Goal: Transaction & Acquisition: Obtain resource

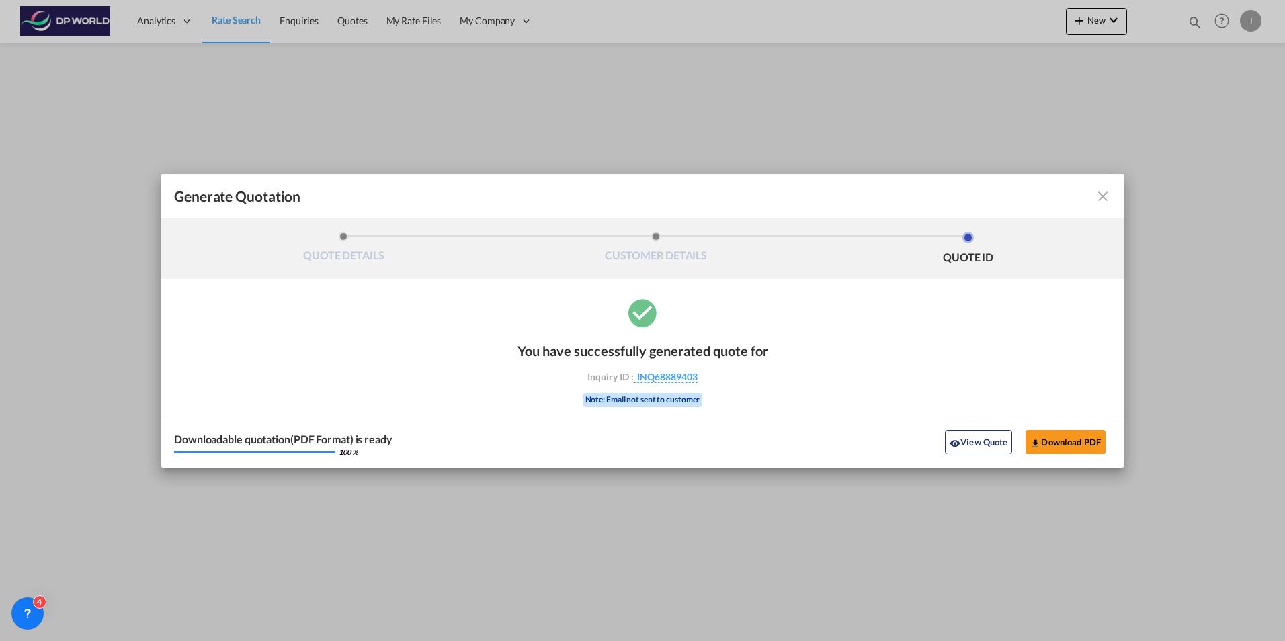
click at [1107, 196] on md-icon "icon-close fg-AAA8AD cursor m-0" at bounding box center [1103, 196] width 16 height 16
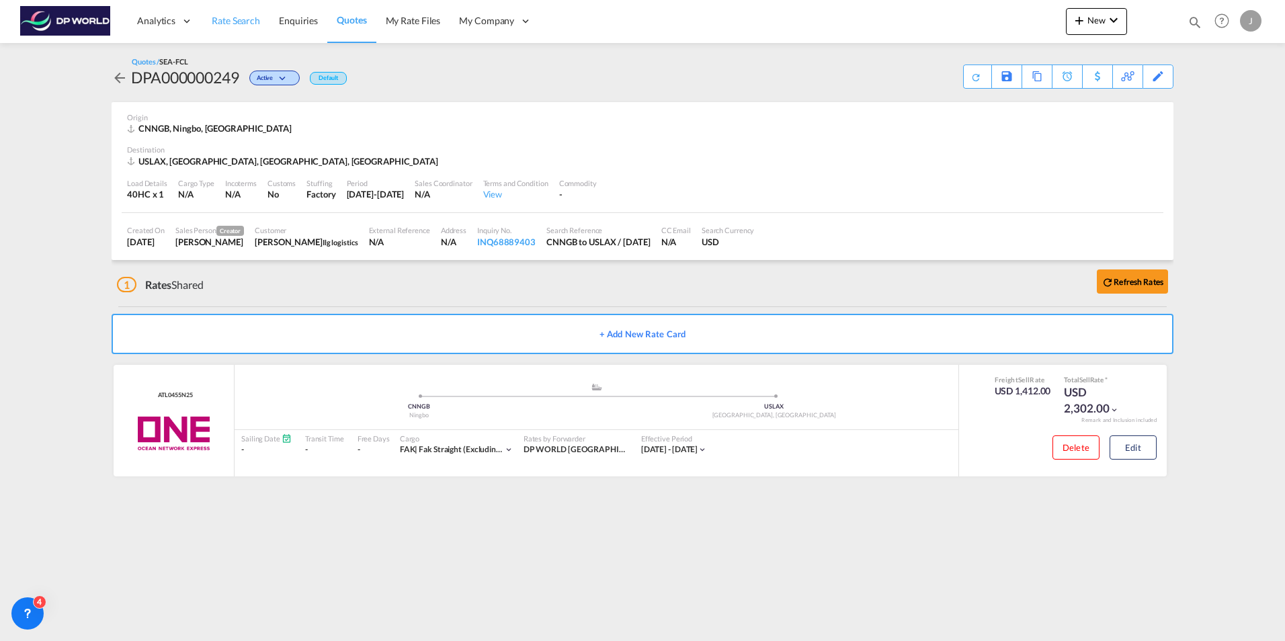
click at [231, 24] on span "Rate Search" at bounding box center [236, 20] width 48 height 11
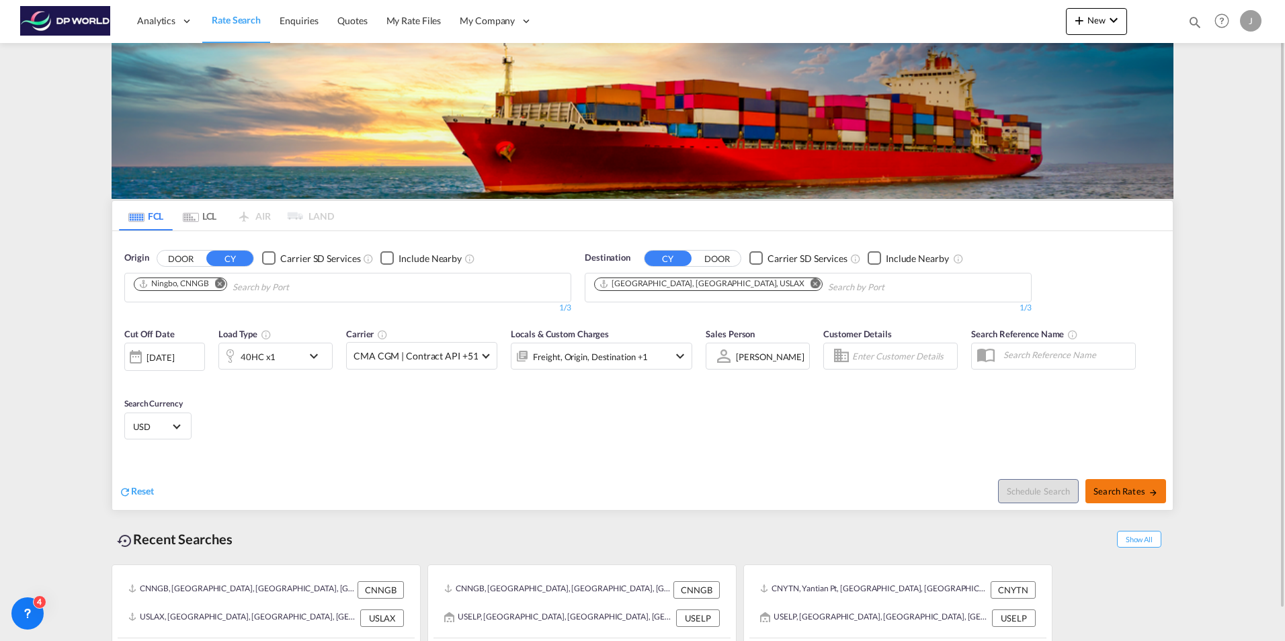
click at [1117, 488] on span "Search Rates" at bounding box center [1125, 491] width 65 height 11
type input "CNNGB to USLAX / [DATE]"
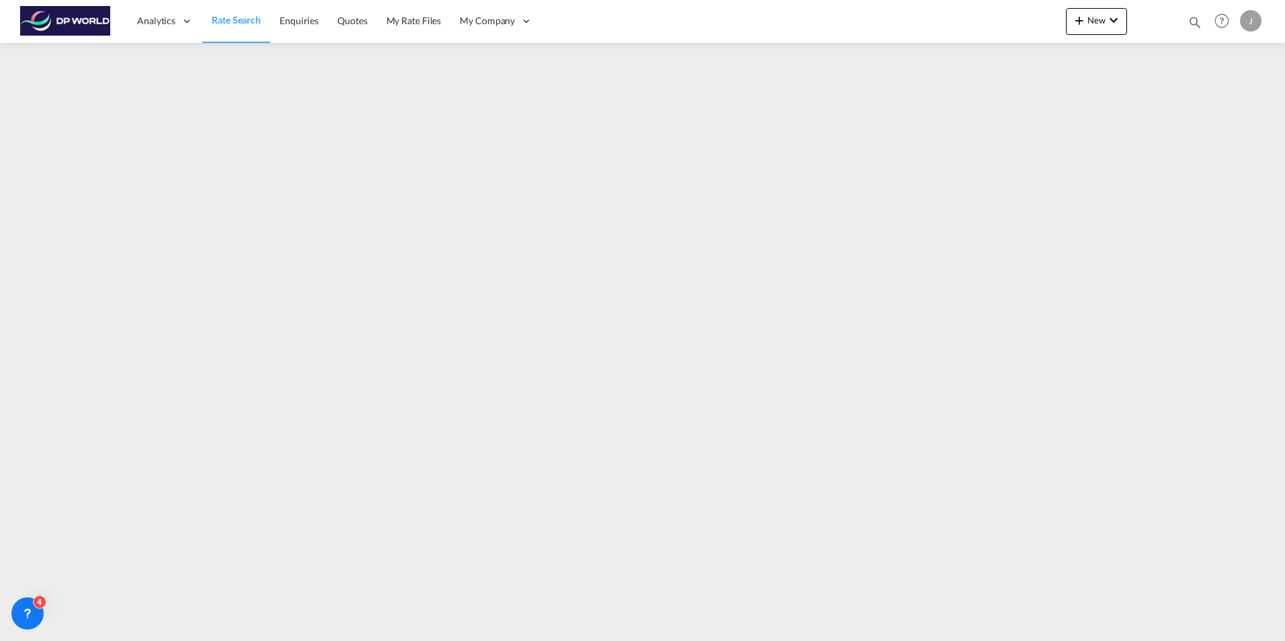
click at [230, 16] on span "Rate Search" at bounding box center [236, 19] width 49 height 11
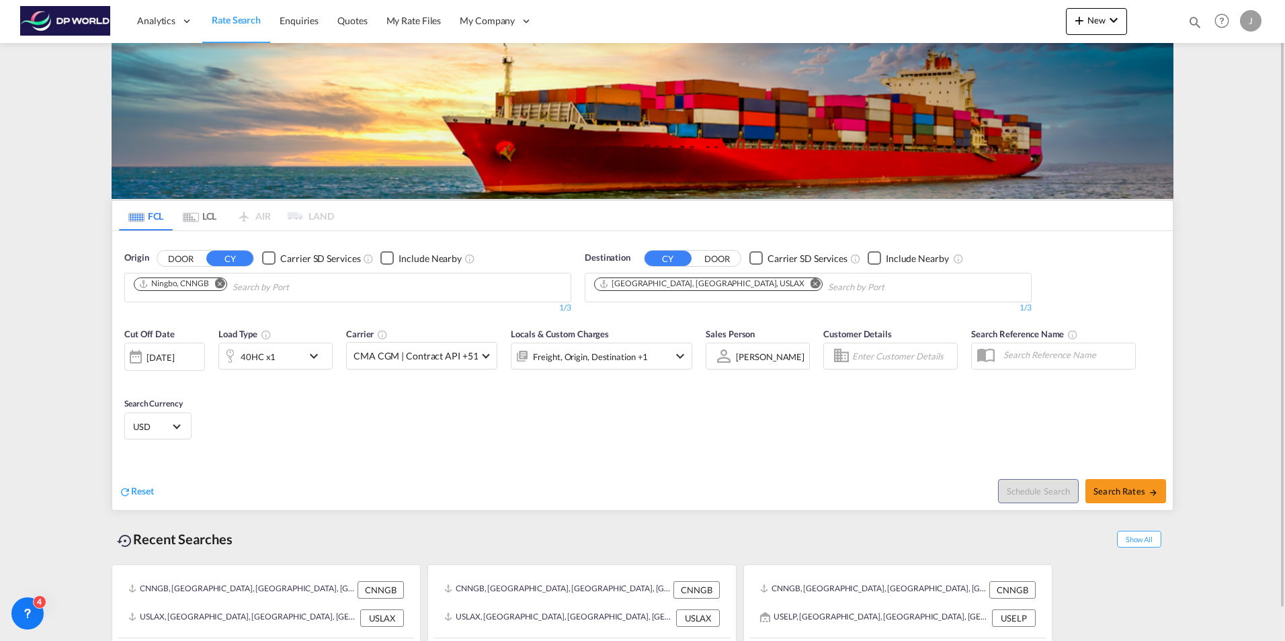
click at [174, 359] on div "[DATE]" at bounding box center [160, 357] width 28 height 12
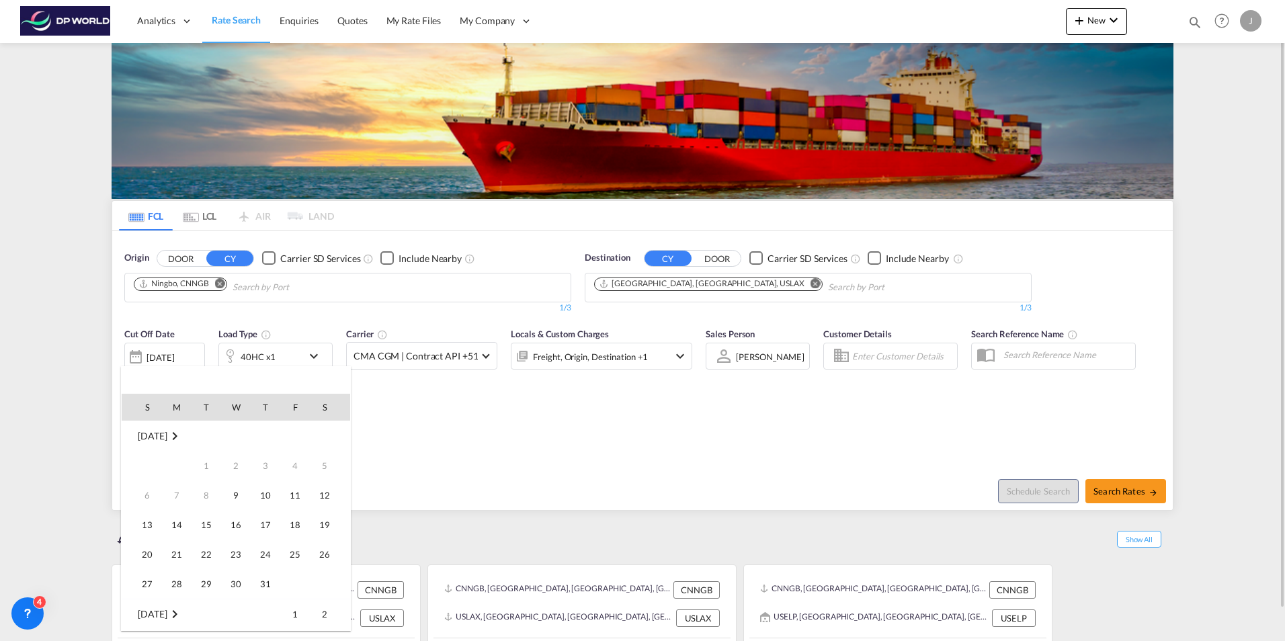
scroll to position [534, 0]
click at [233, 469] on span "8" at bounding box center [235, 465] width 27 height 27
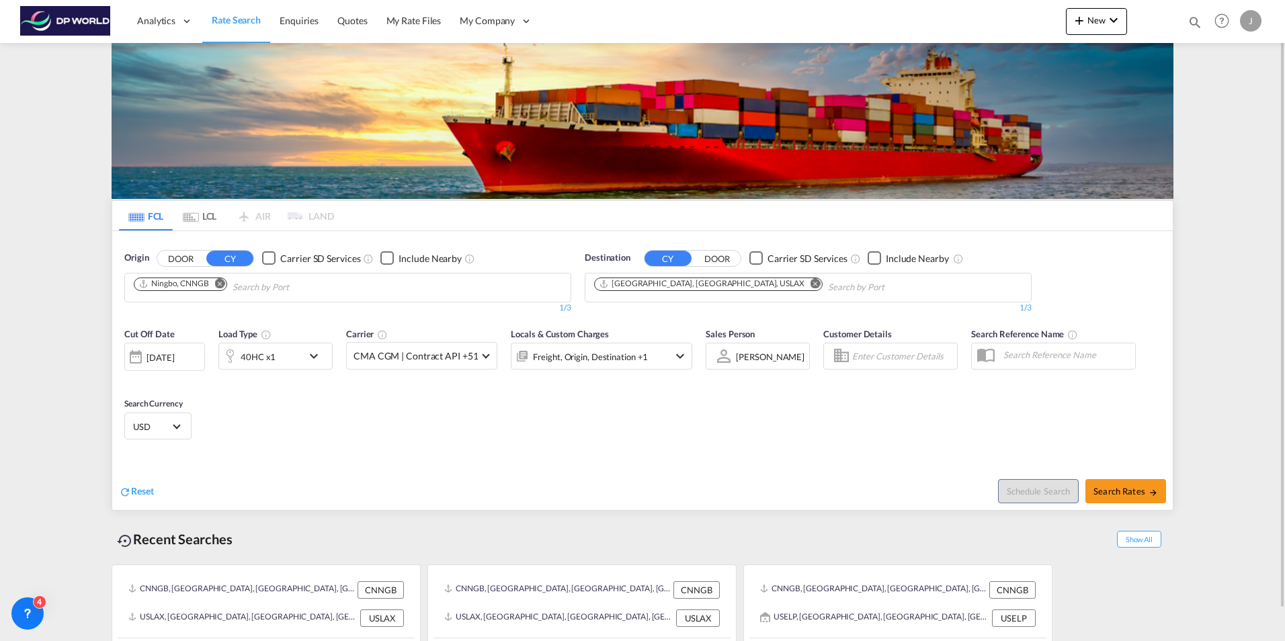
click at [429, 415] on div "Cut Off Date [DATE] [DATE] Load Type 40HC x1 Carrier CMA CGM | Contract API +51…" at bounding box center [642, 386] width 1060 height 131
click at [485, 355] on span at bounding box center [486, 354] width 7 height 7
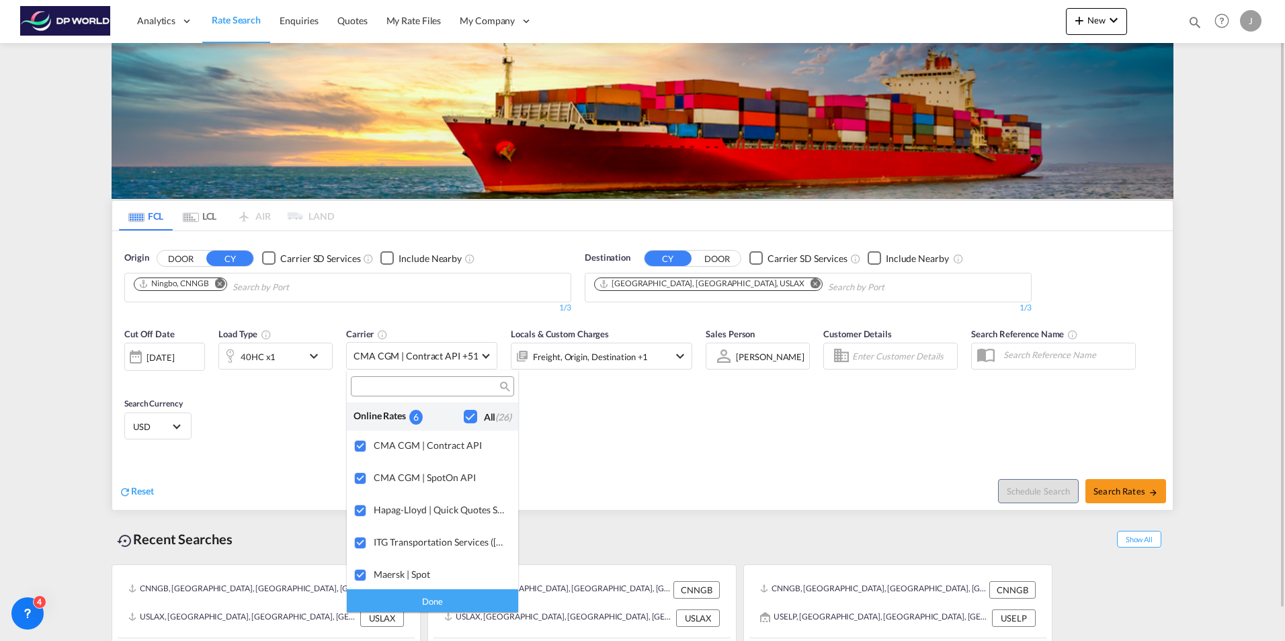
click at [620, 444] on md-backdrop at bounding box center [642, 320] width 1285 height 641
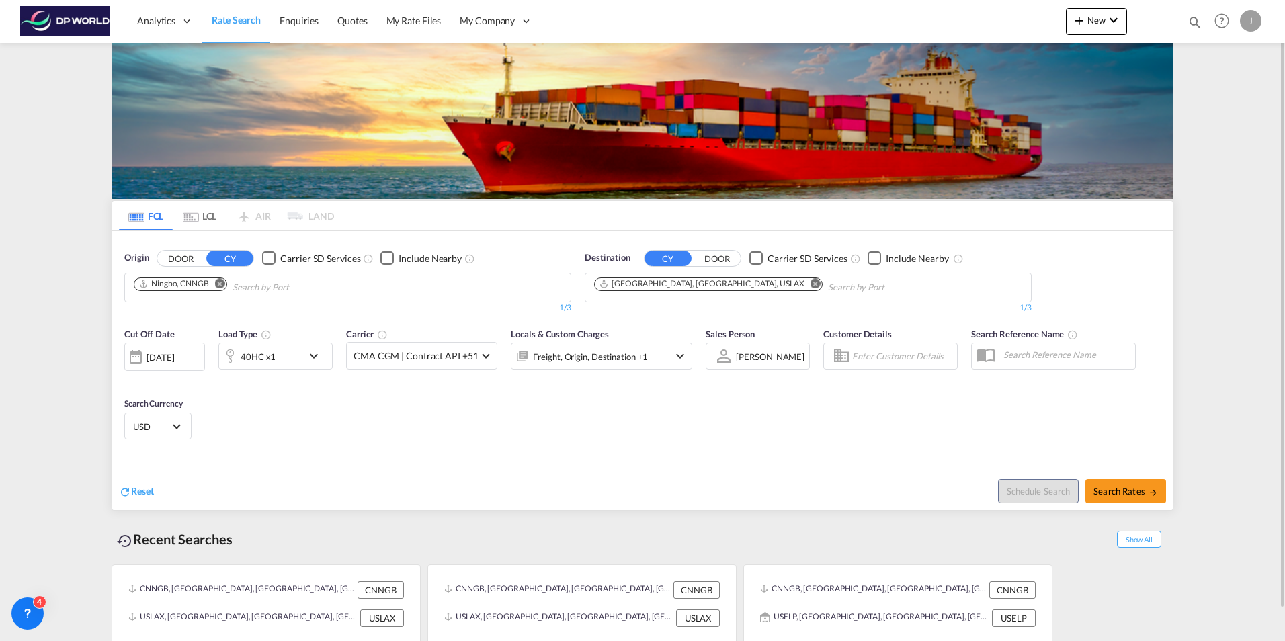
click at [653, 353] on div "Freight, Origin, Destination +1" at bounding box center [601, 356] width 181 height 27
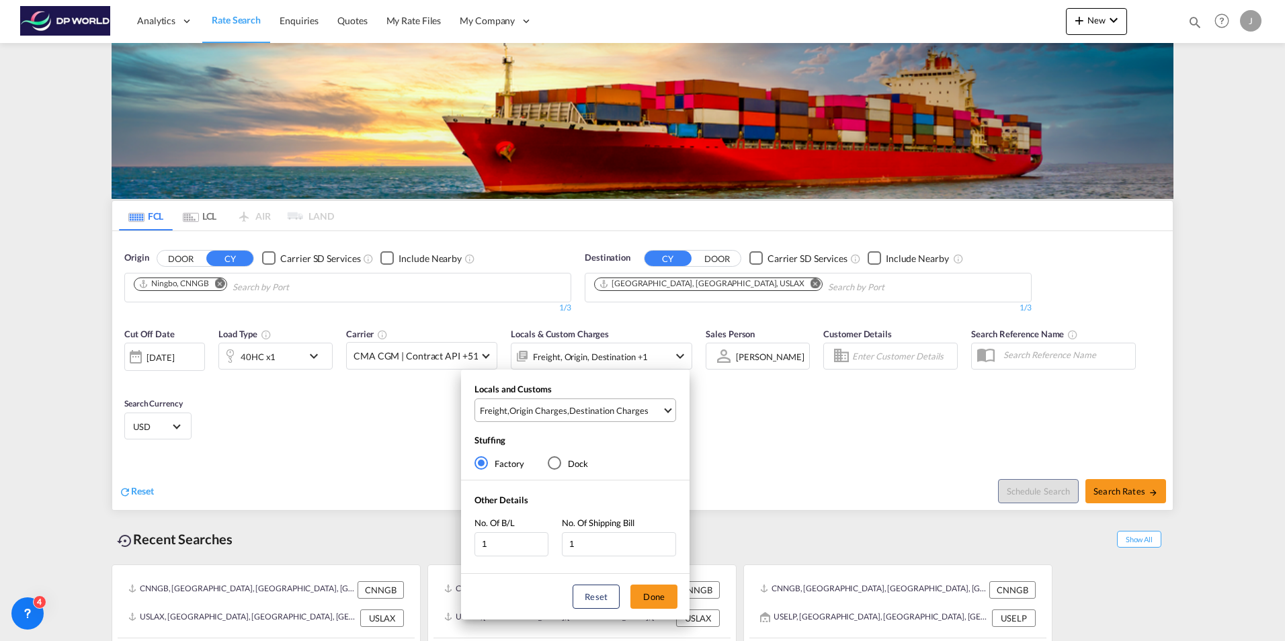
click at [661, 412] on span "Freight , Origin Charges , Destination Charges" at bounding box center [571, 411] width 182 height 12
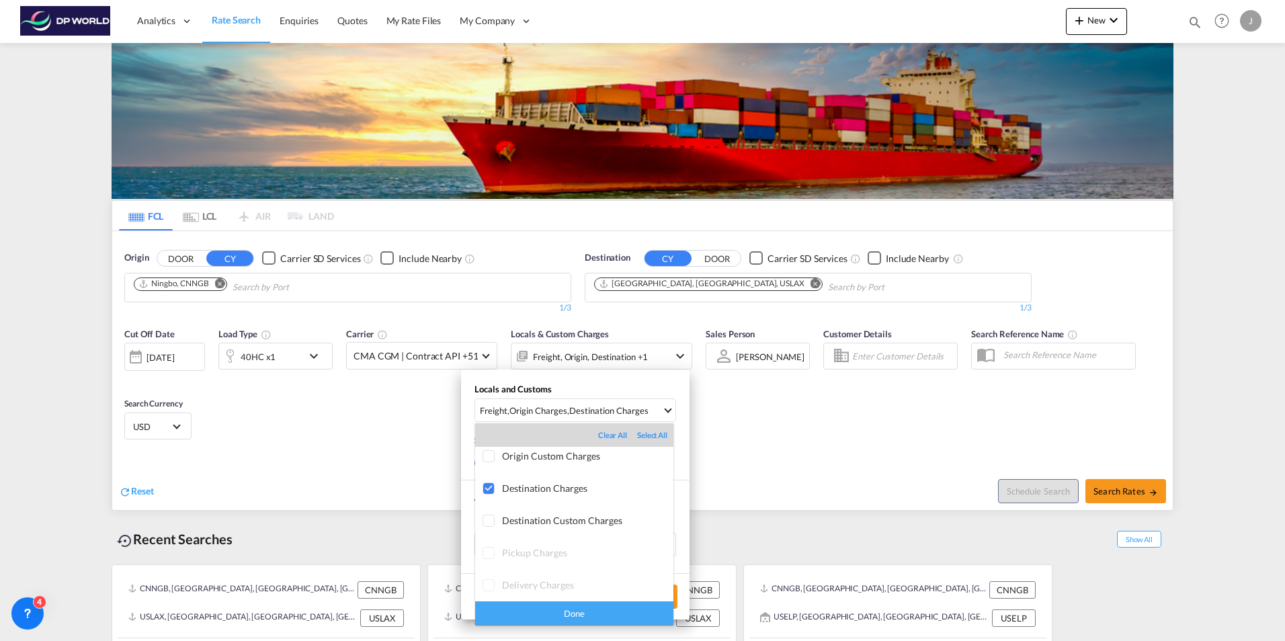
scroll to position [71, 0]
click at [587, 614] on div "Done" at bounding box center [574, 613] width 198 height 24
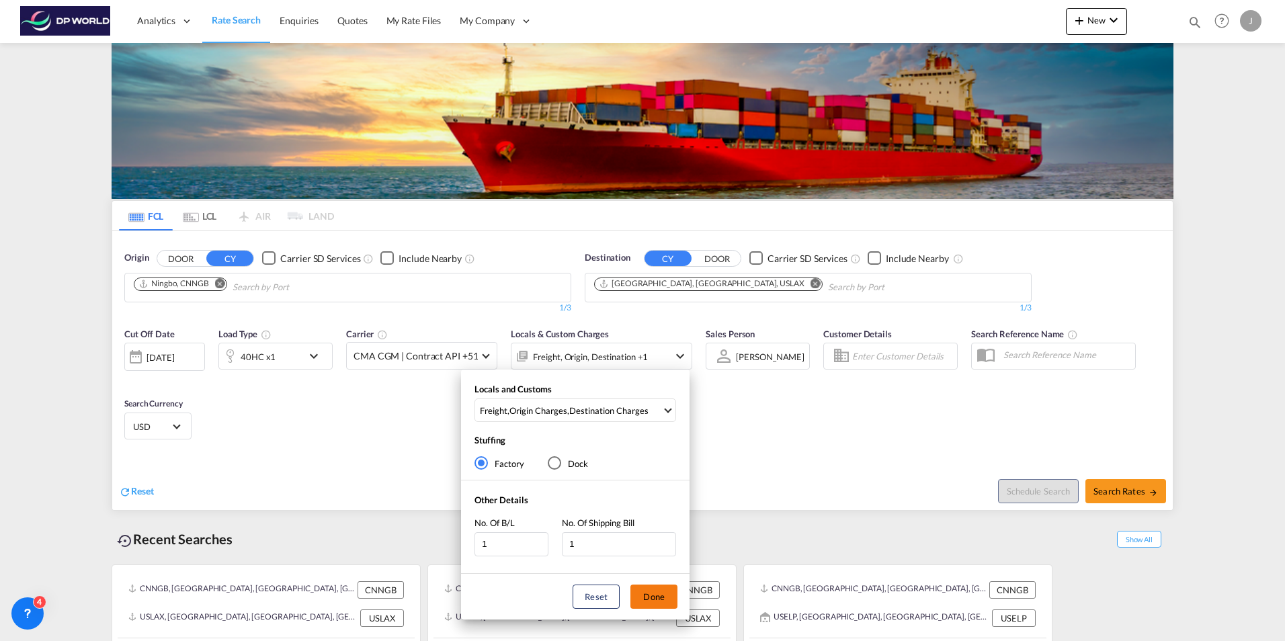
click at [650, 595] on button "Done" at bounding box center [653, 597] width 47 height 24
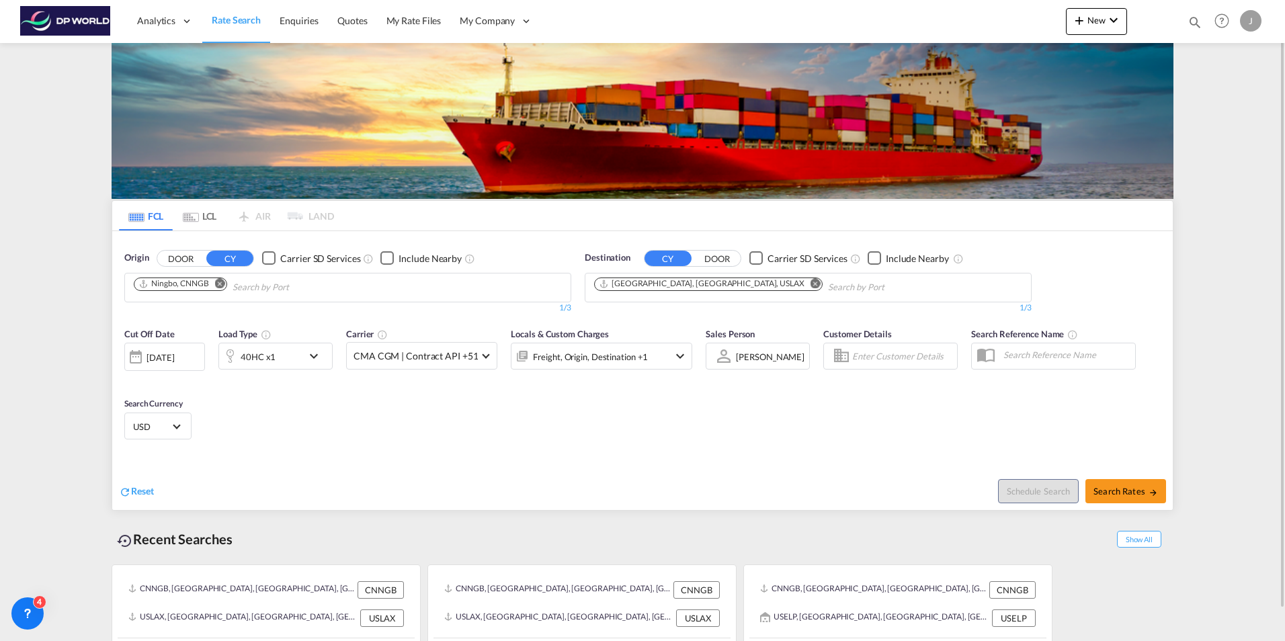
click at [763, 484] on div "Schedule Search Search Rates" at bounding box center [909, 484] width 527 height 52
click at [214, 284] on button "Remove" at bounding box center [216, 284] width 20 height 13
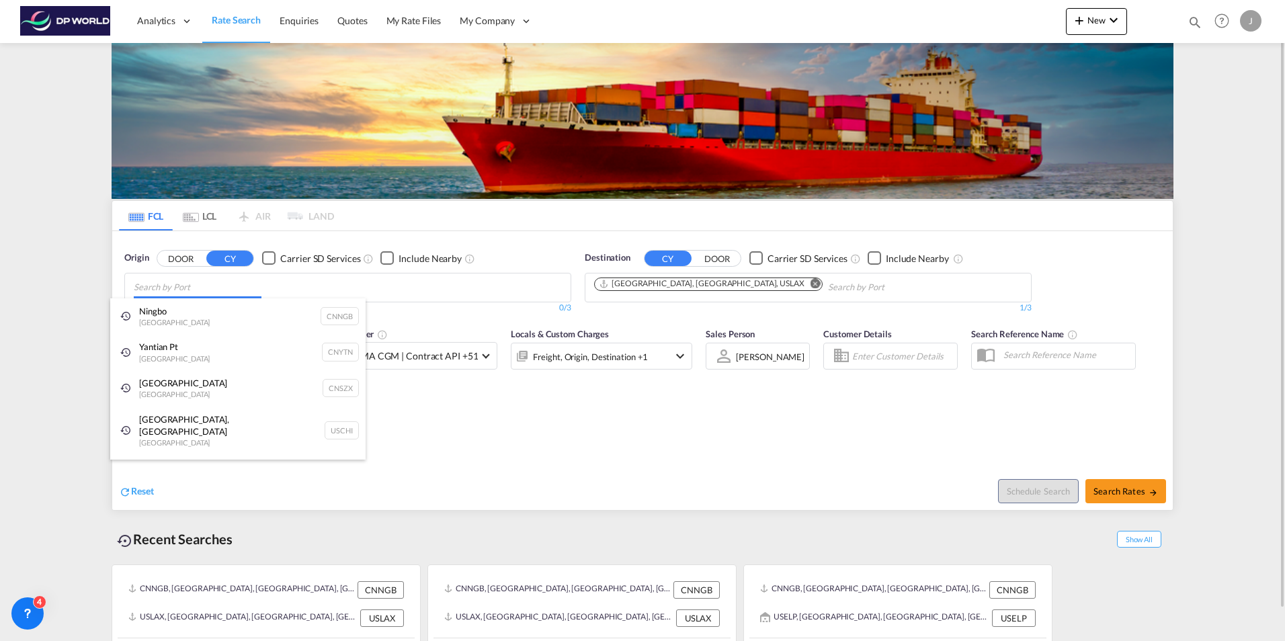
click at [218, 285] on body "Analytics Dashboard Rate Search Enquiries Quotes My Rate Files My Company" at bounding box center [642, 320] width 1285 height 641
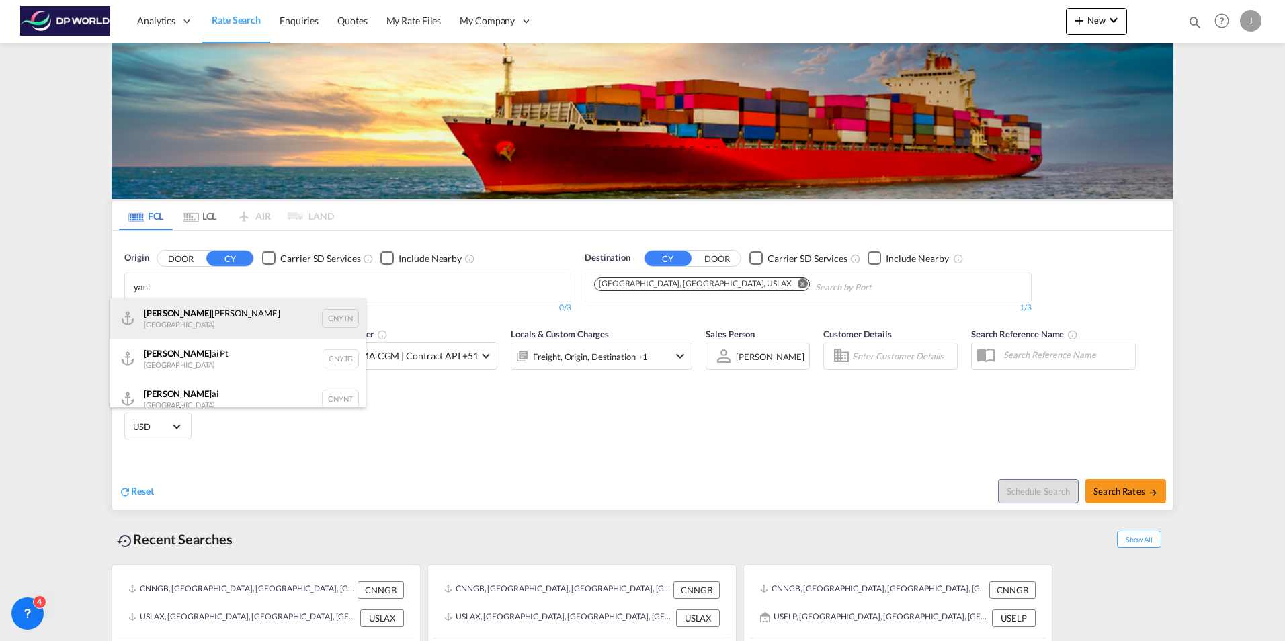
type input "yant"
click at [234, 327] on div "[PERSON_NAME] Pt China CNYTN" at bounding box center [237, 318] width 255 height 40
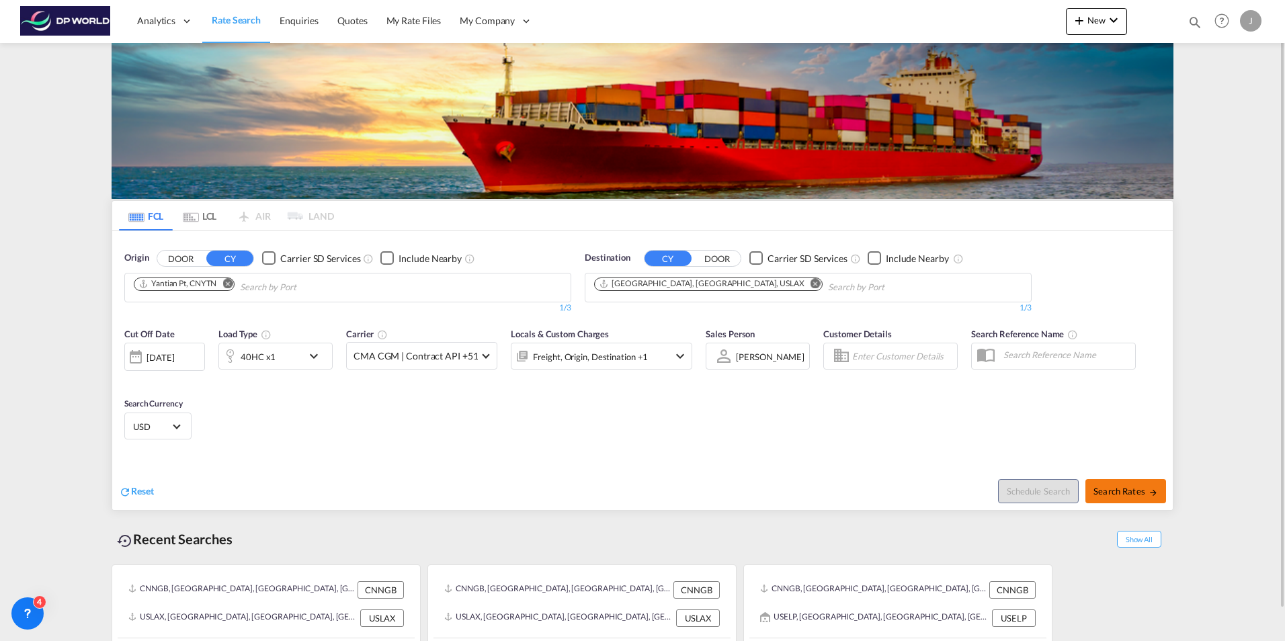
click at [1122, 491] on span "Search Rates" at bounding box center [1125, 491] width 65 height 11
type input "CNYTN to USLAX / [DATE]"
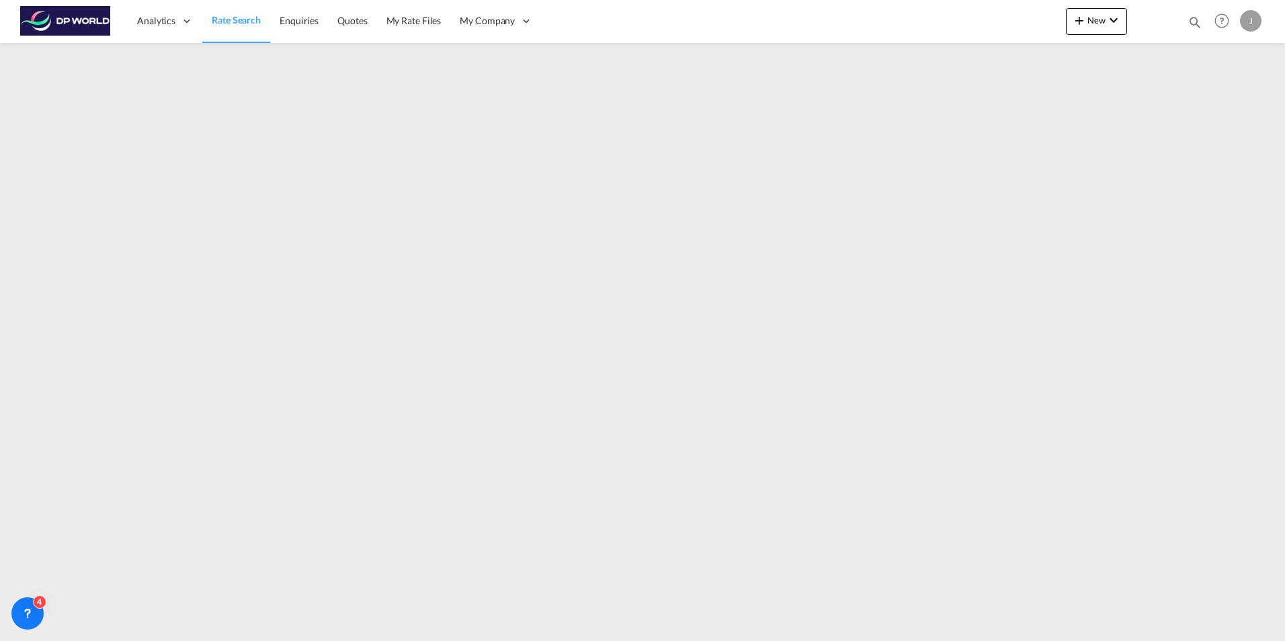
click at [248, 23] on span "Rate Search" at bounding box center [236, 19] width 49 height 11
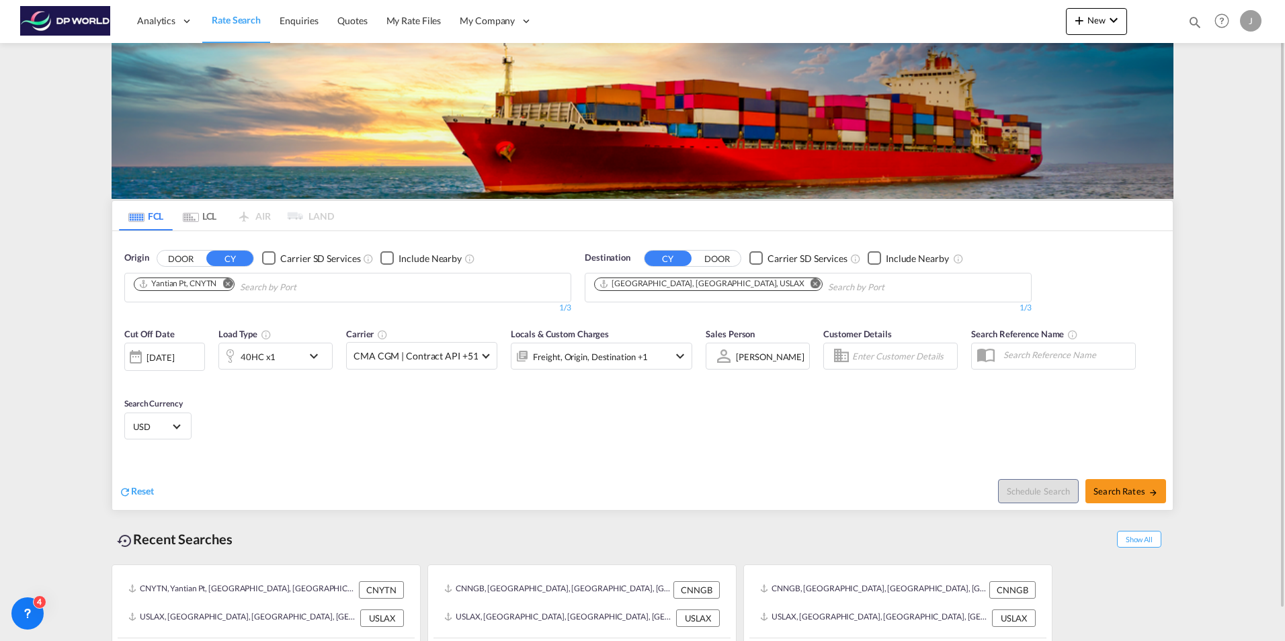
click at [229, 283] on md-icon "Remove" at bounding box center [227, 283] width 10 height 10
click at [810, 282] on md-icon "Remove" at bounding box center [815, 283] width 10 height 10
click at [228, 286] on body "Analytics Dashboard Rate Search Enquiries Quotes My Rate Files My Company" at bounding box center [642, 320] width 1285 height 641
click at [282, 286] on body "Analytics Dashboard Rate Search Enquiries Quotes My Rate Files My Company" at bounding box center [642, 320] width 1285 height 641
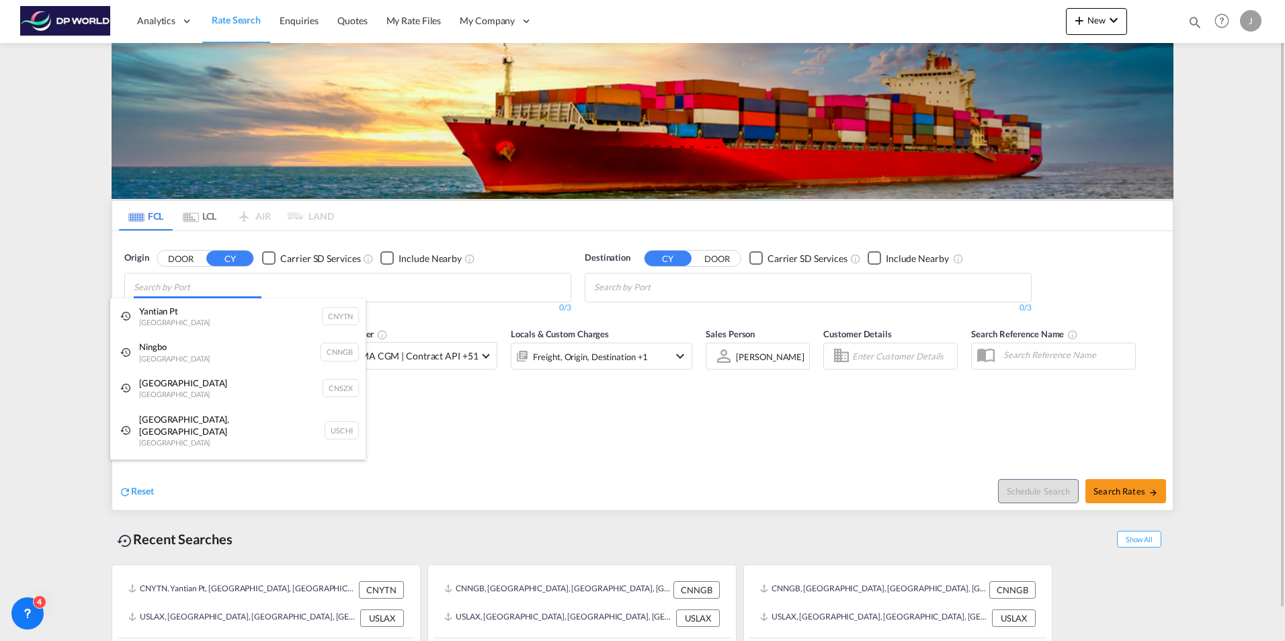
click at [348, 288] on body "Analytics Dashboard Rate Search Enquiries Quotes My Rate Files My Company" at bounding box center [642, 320] width 1285 height 641
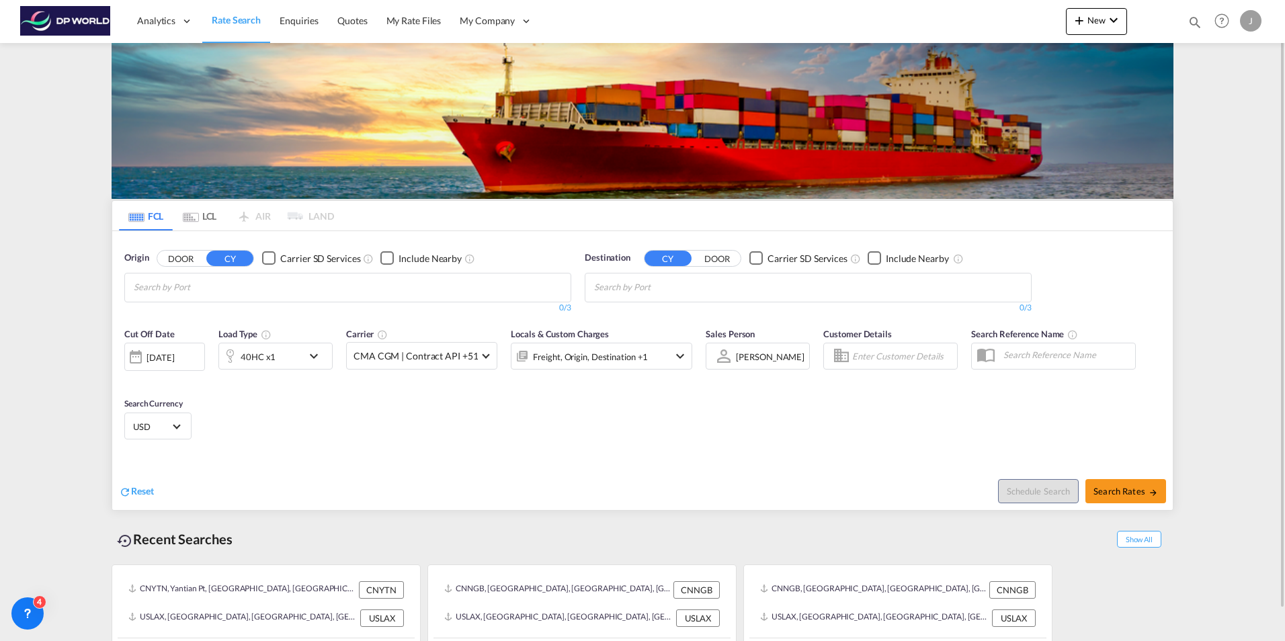
drag, startPoint x: 348, startPoint y: 288, endPoint x: 337, endPoint y: 278, distance: 14.7
click at [250, 290] on body "Analytics Dashboard Rate Search Enquiries Quotes My Rate Files My Company" at bounding box center [642, 320] width 1285 height 641
type input "t"
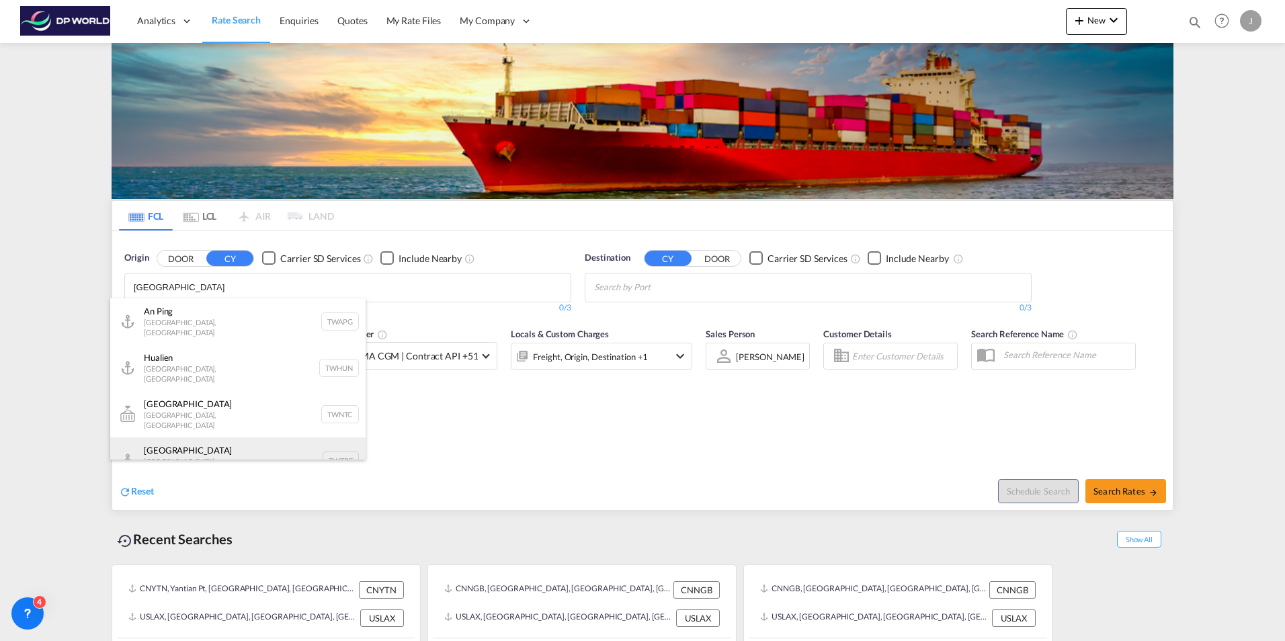
type input "[GEOGRAPHIC_DATA]"
click at [206, 439] on div "[GEOGRAPHIC_DATA] [GEOGRAPHIC_DATA], Province of [GEOGRAPHIC_DATA] TWTPE" at bounding box center [237, 460] width 255 height 46
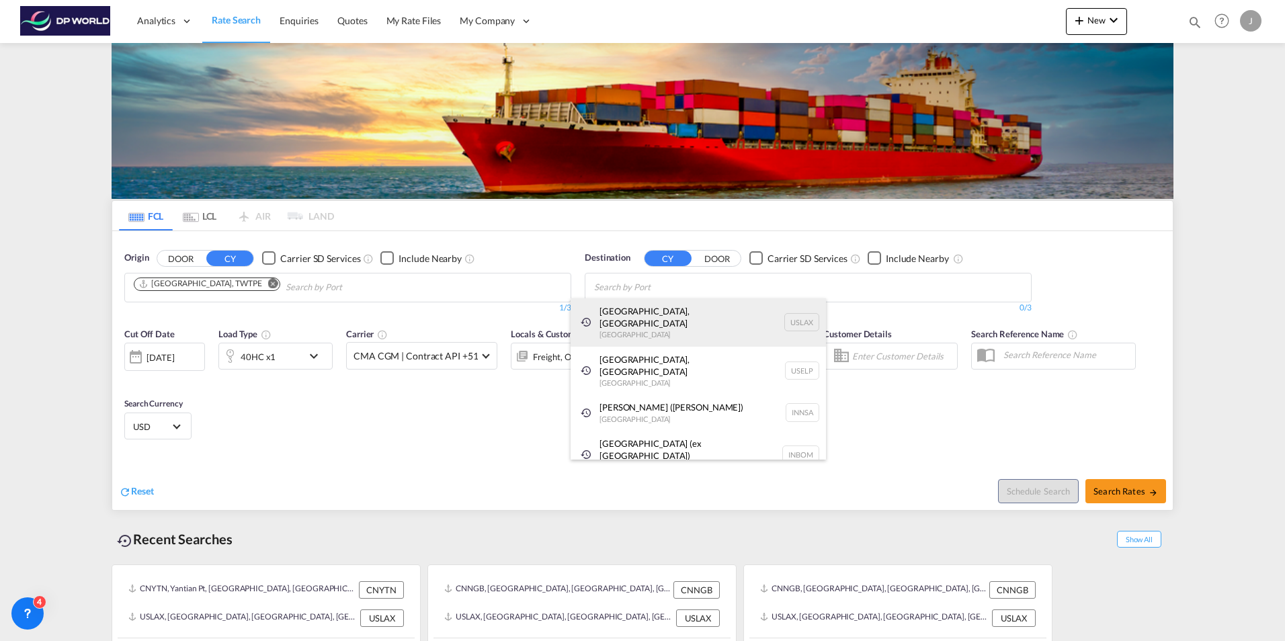
click at [630, 310] on div "[GEOGRAPHIC_DATA], [GEOGRAPHIC_DATA] [GEOGRAPHIC_DATA] USLAX" at bounding box center [698, 322] width 255 height 48
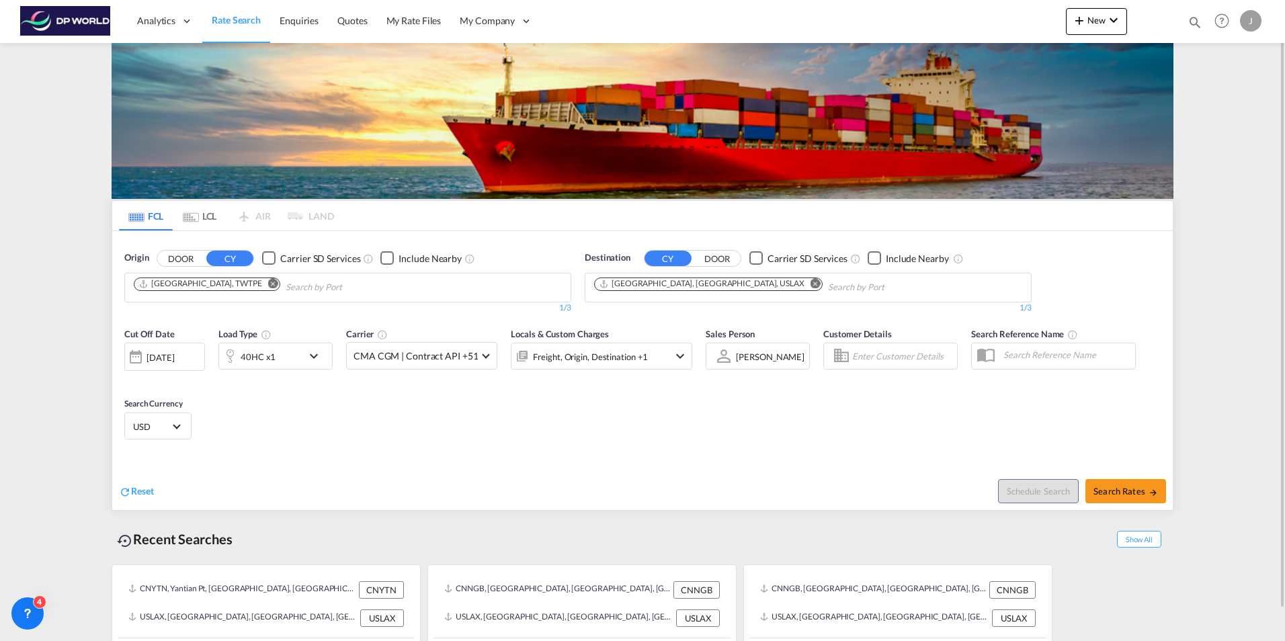
click at [614, 483] on div "Reset" at bounding box center [382, 480] width 527 height 37
click at [1137, 489] on span "Search Rates" at bounding box center [1125, 491] width 65 height 11
type input "TWTPE to USLAX / [DATE]"
